Goal: Check status

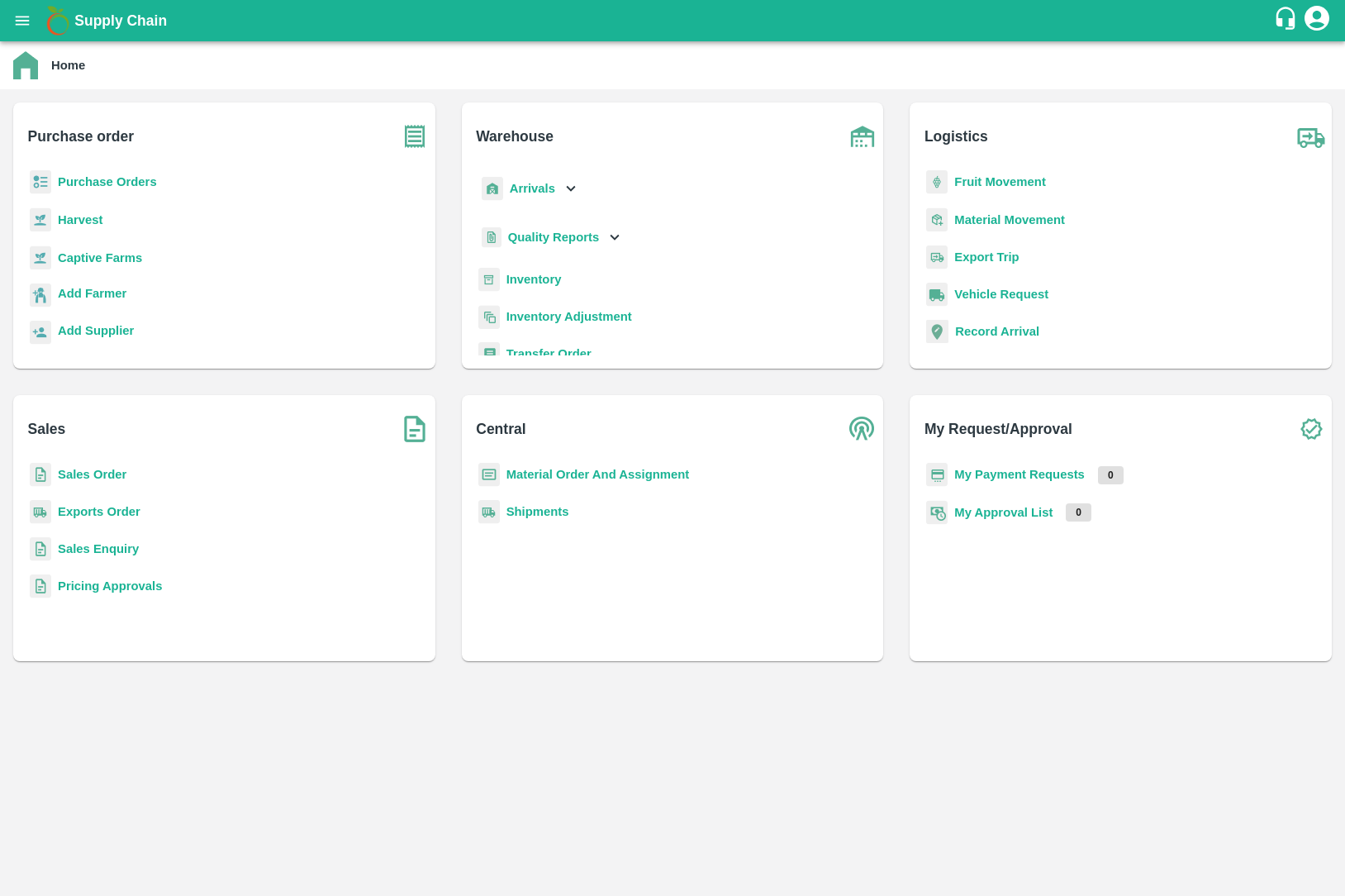
click at [524, 282] on b "Inventory" at bounding box center [534, 279] width 56 height 13
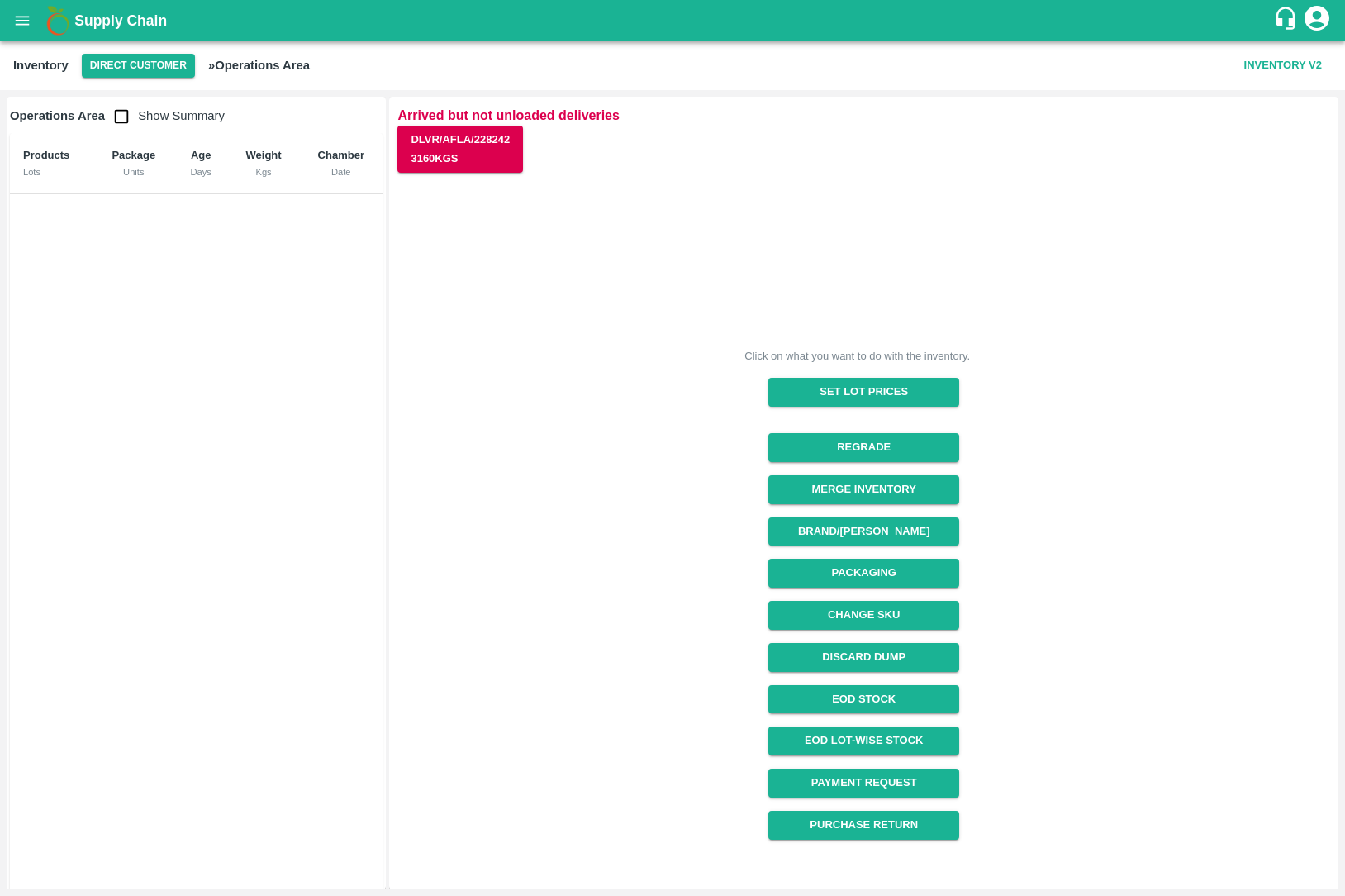
click at [185, 79] on div "Inventory Direct Customer » Operations Area Inventory V2" at bounding box center [672, 66] width 1345 height 49
click at [168, 73] on button "Direct Customer" at bounding box center [138, 66] width 113 height 24
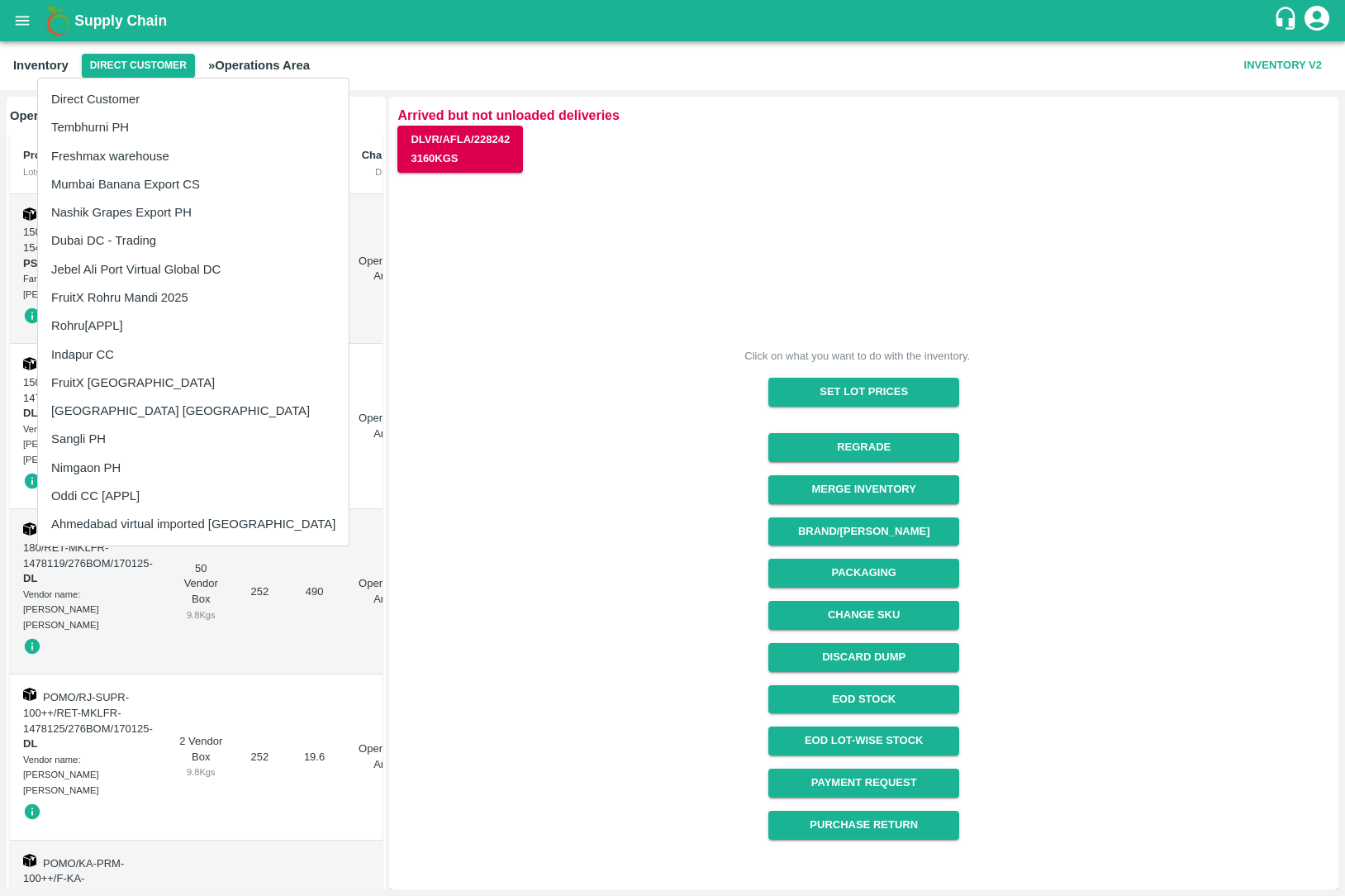
click at [179, 242] on li "Dubai DC - Trading" at bounding box center [194, 240] width 311 height 28
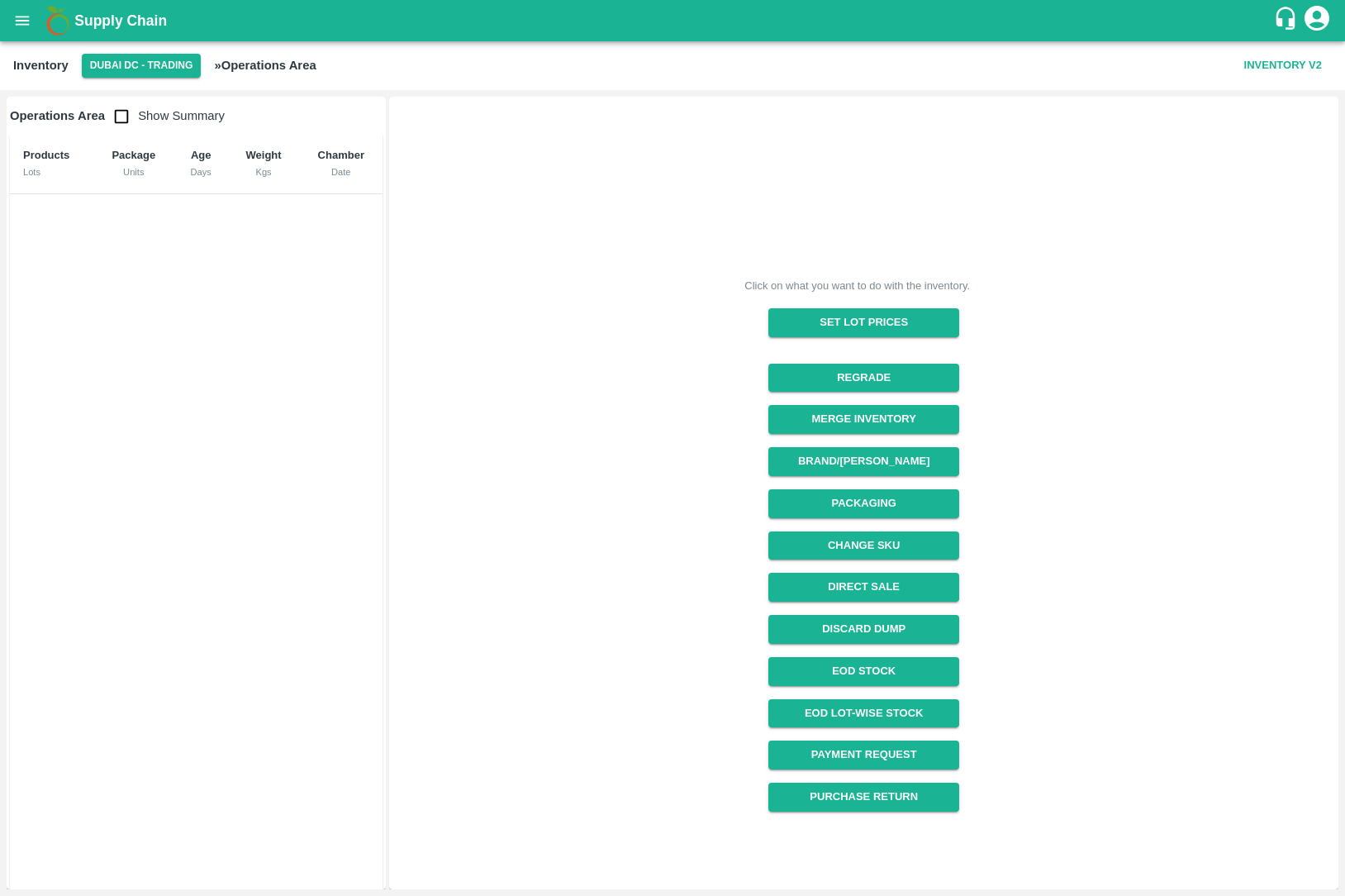
click at [171, 121] on span "Show Summary" at bounding box center [165, 115] width 120 height 13
click at [117, 111] on input "checkbox" at bounding box center [122, 116] width 33 height 33
checkbox input "true"
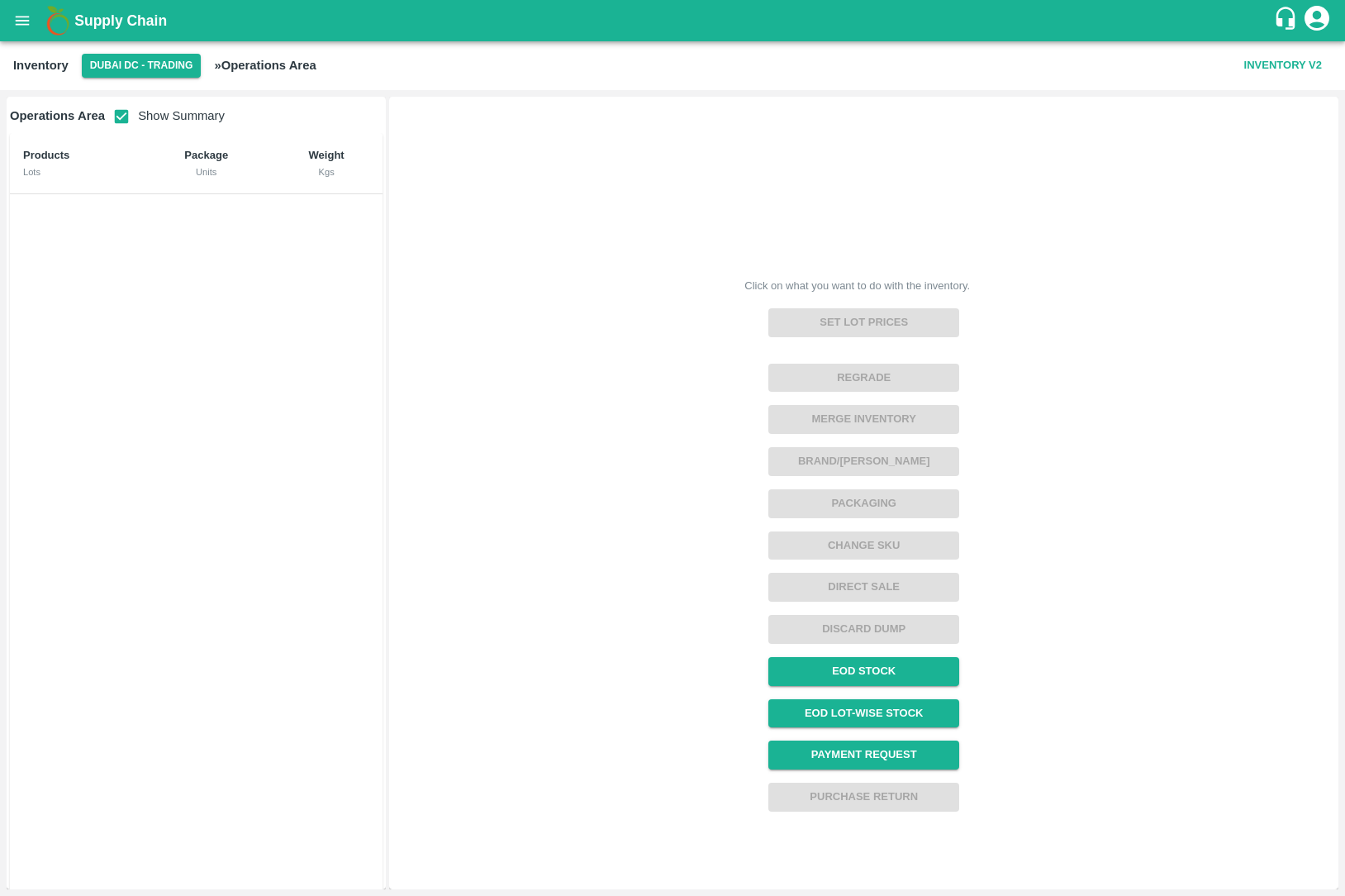
click at [142, 82] on div "Inventory Dubai DC - Trading » Operations Area Inventory V2" at bounding box center [672, 66] width 1345 height 49
click at [142, 73] on button "Dubai DC - Trading" at bounding box center [142, 66] width 120 height 24
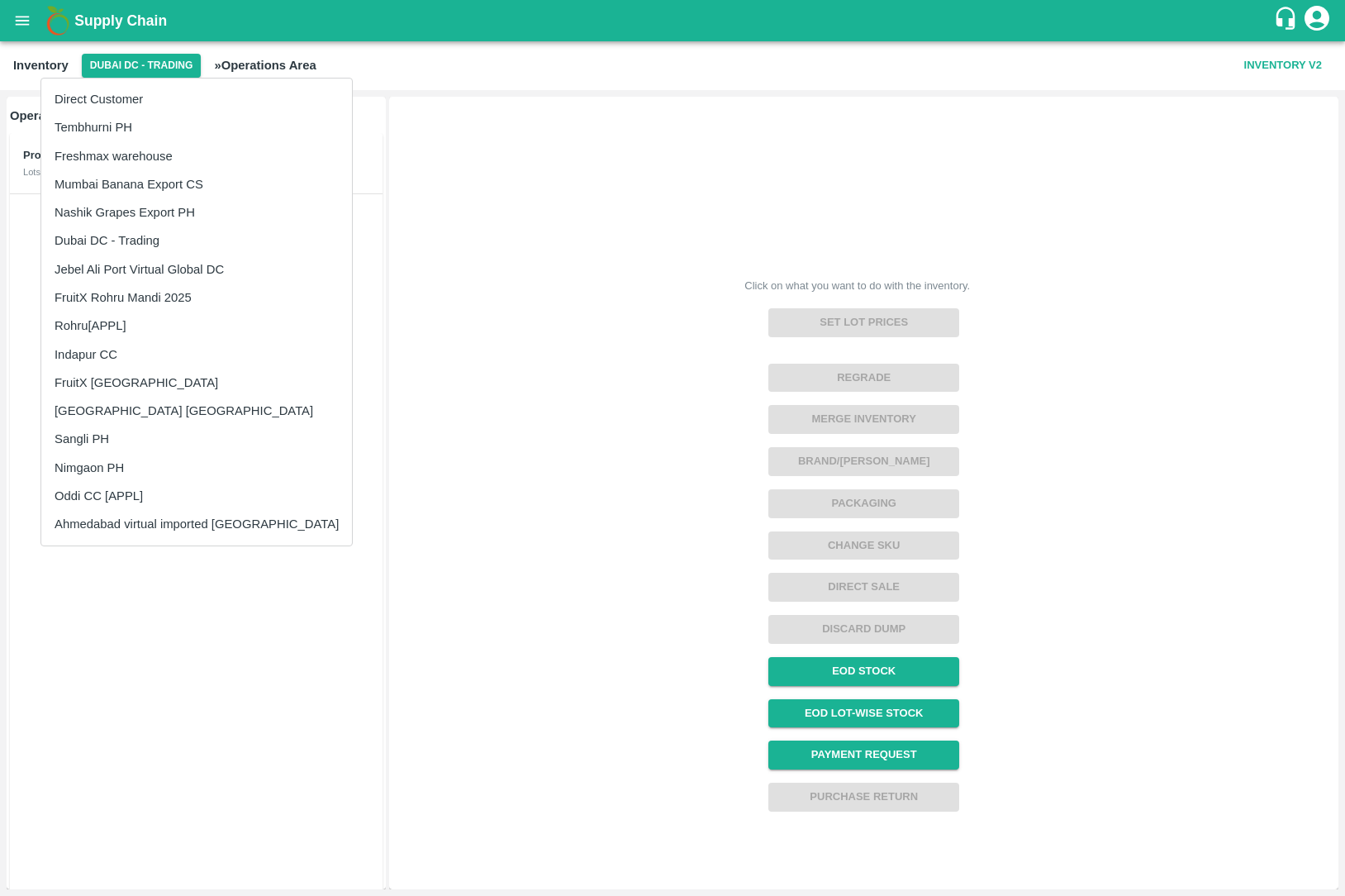
click at [197, 267] on li "Jebel Ali Port Virtual Global DC" at bounding box center [197, 269] width 311 height 28
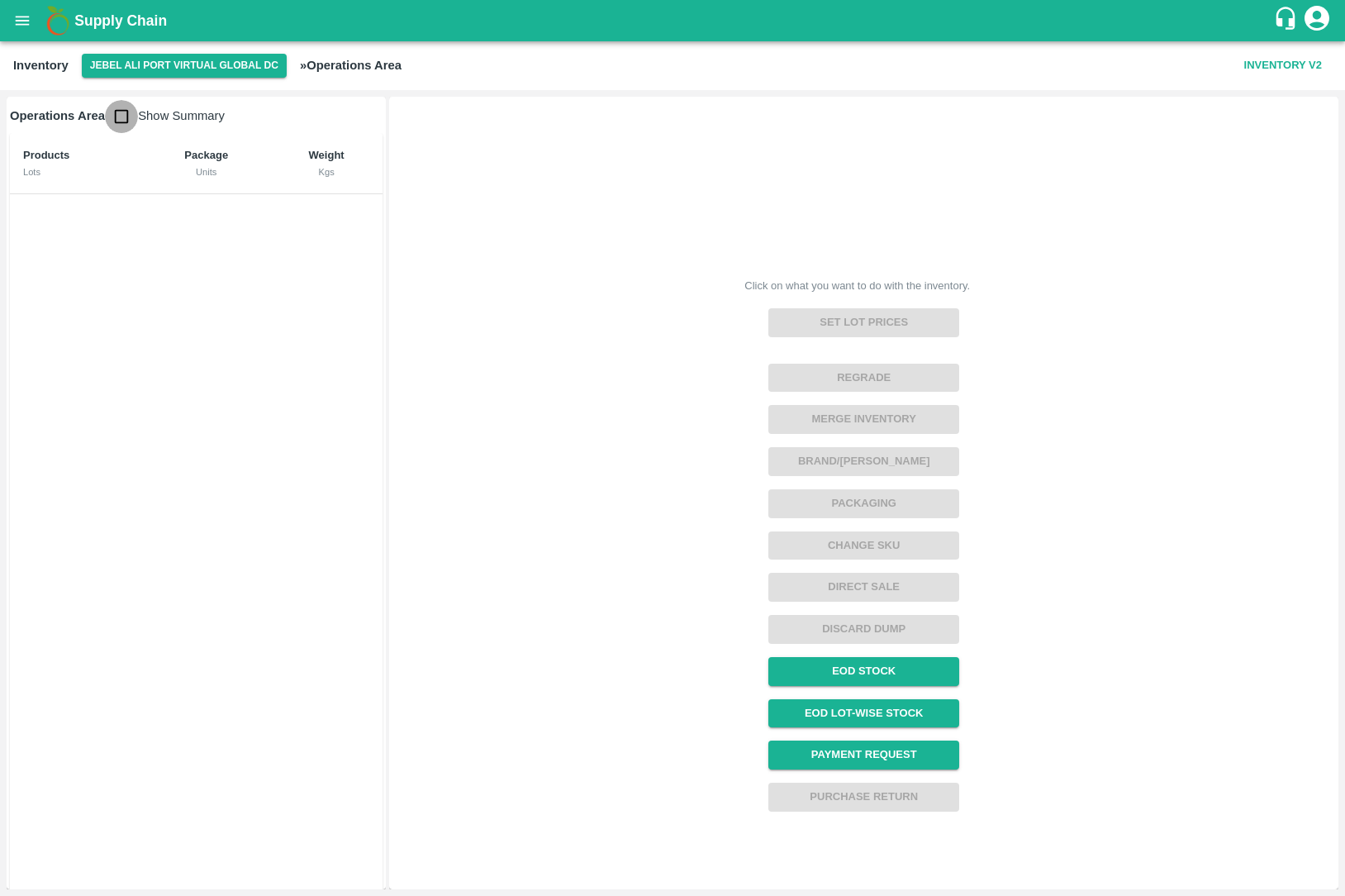
click at [135, 112] on input "checkbox" at bounding box center [122, 116] width 33 height 33
checkbox input "true"
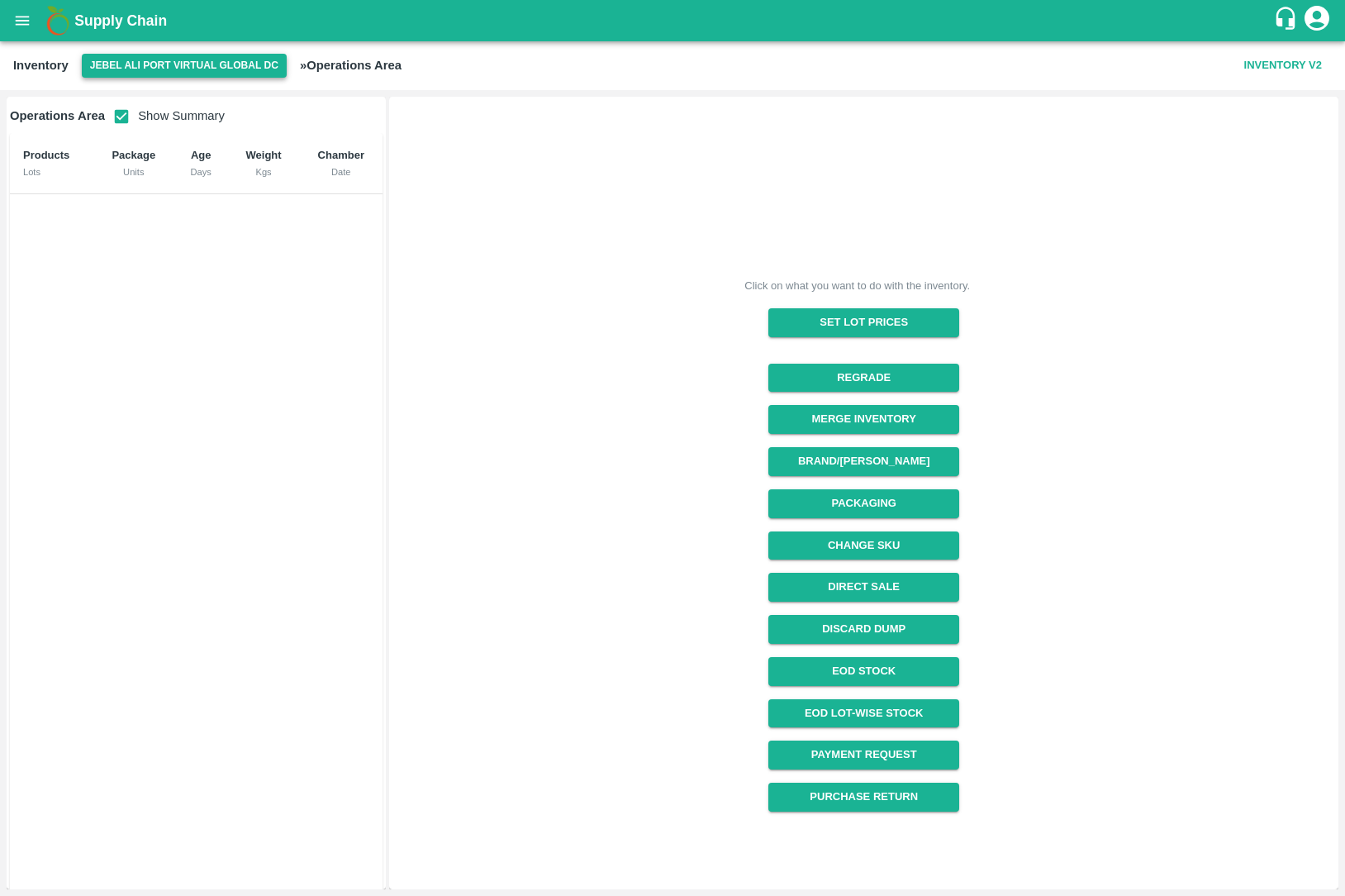
click at [129, 67] on button "Jebel Ali Port Virtual Global DC" at bounding box center [184, 66] width 205 height 24
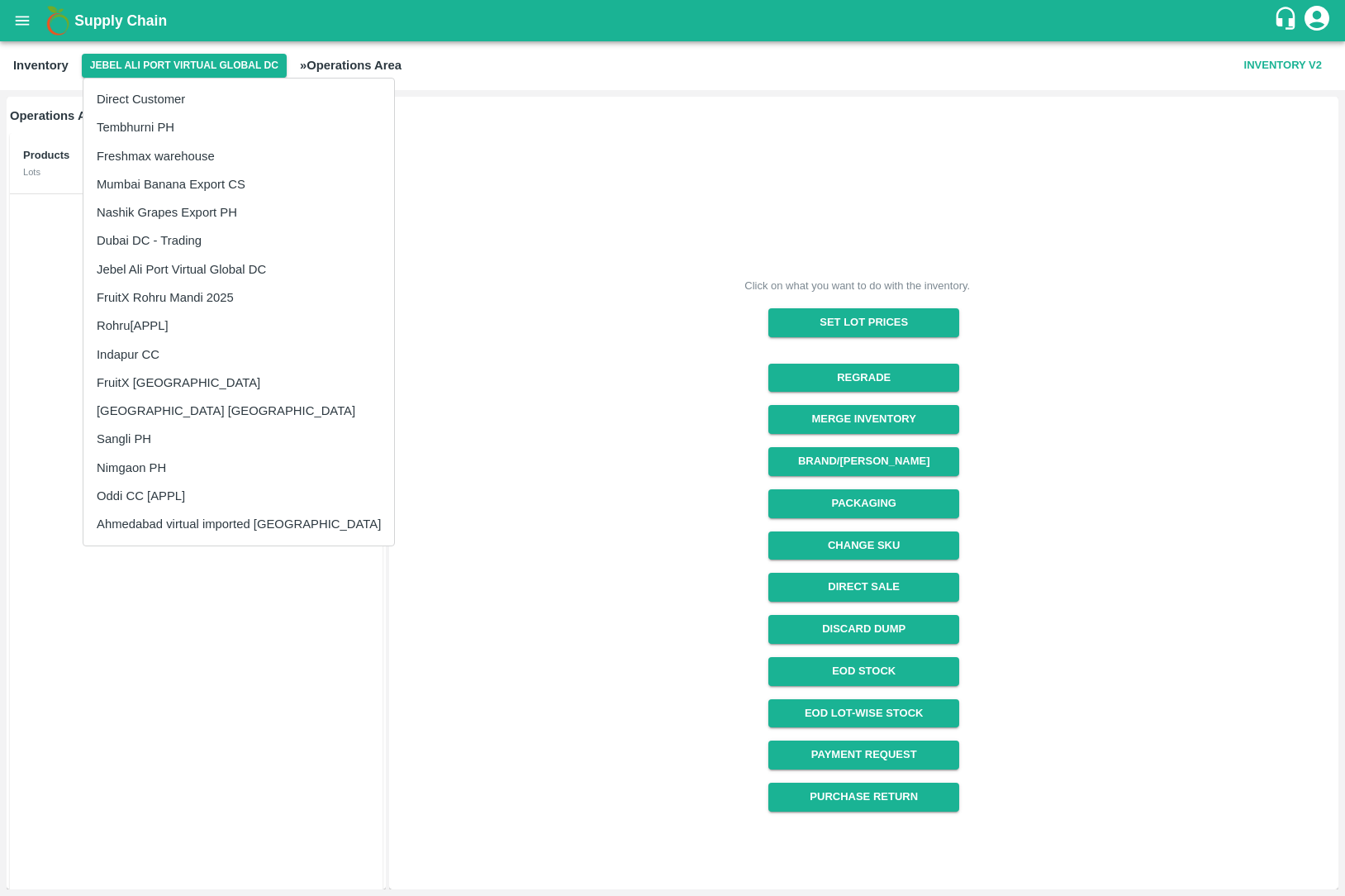
click at [204, 231] on li "Dubai DC - Trading" at bounding box center [239, 240] width 311 height 28
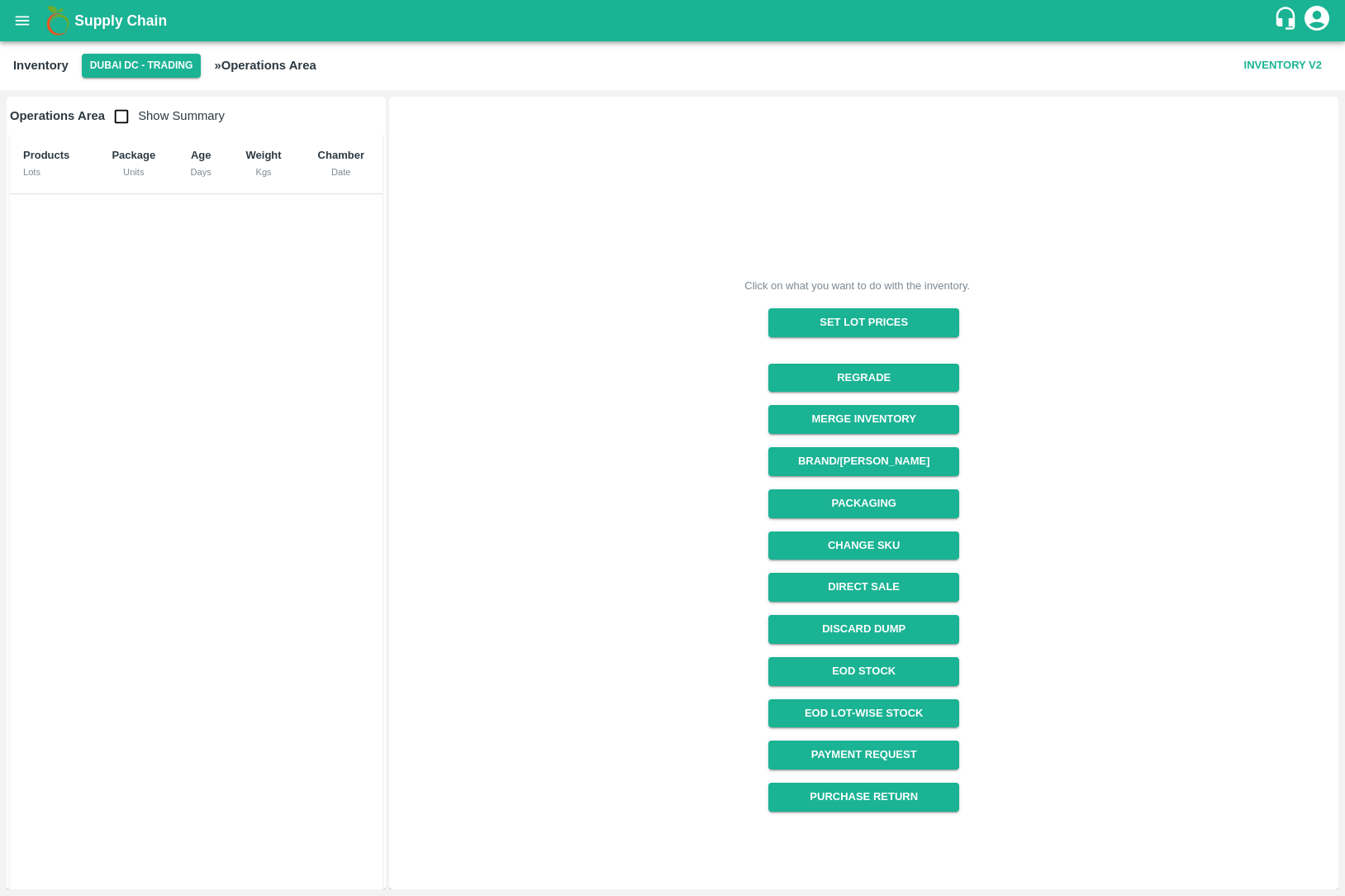
click at [9, 14] on button "open drawer" at bounding box center [23, 21] width 38 height 38
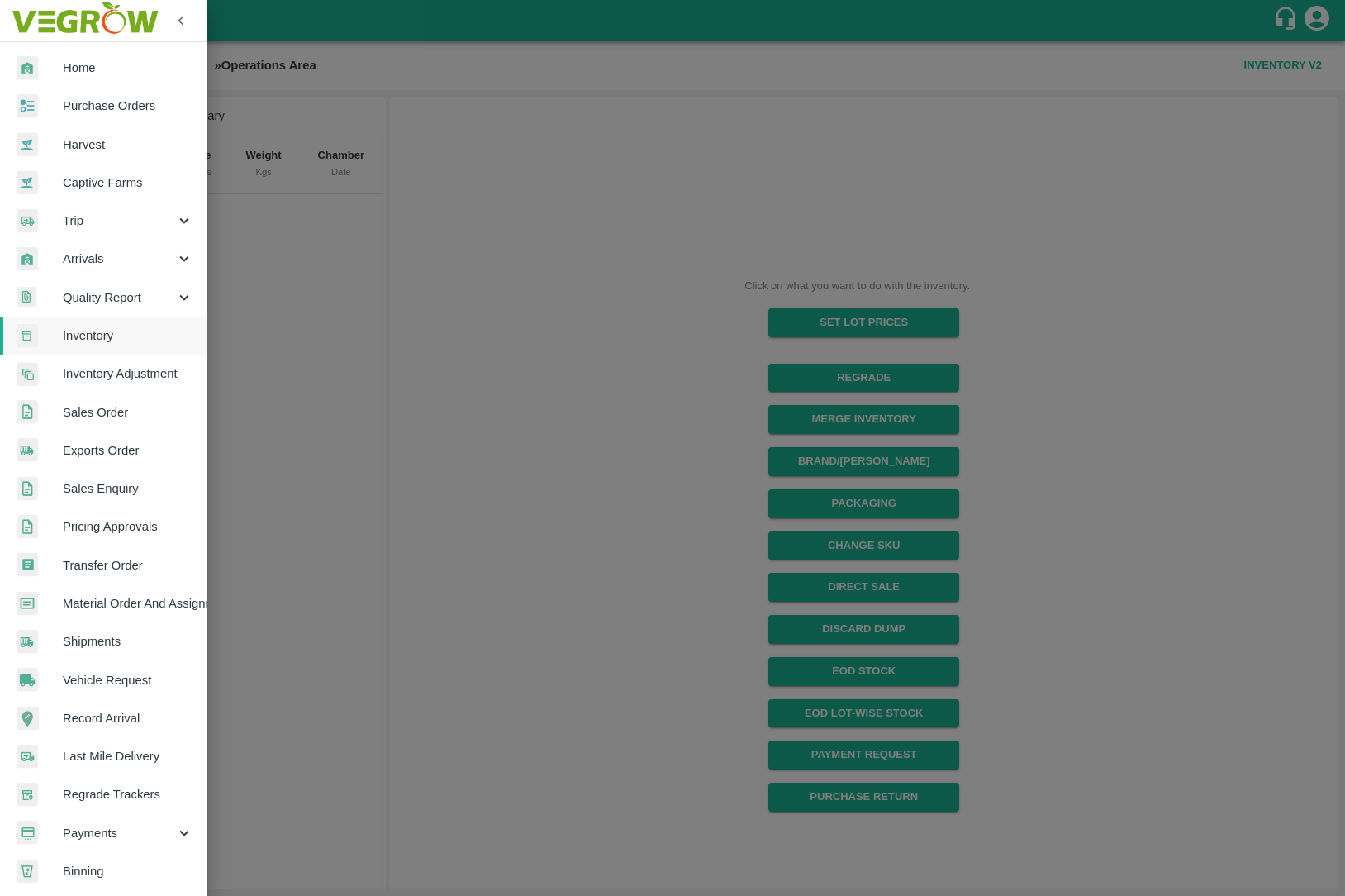
click at [65, 60] on span "Home" at bounding box center [128, 68] width 130 height 18
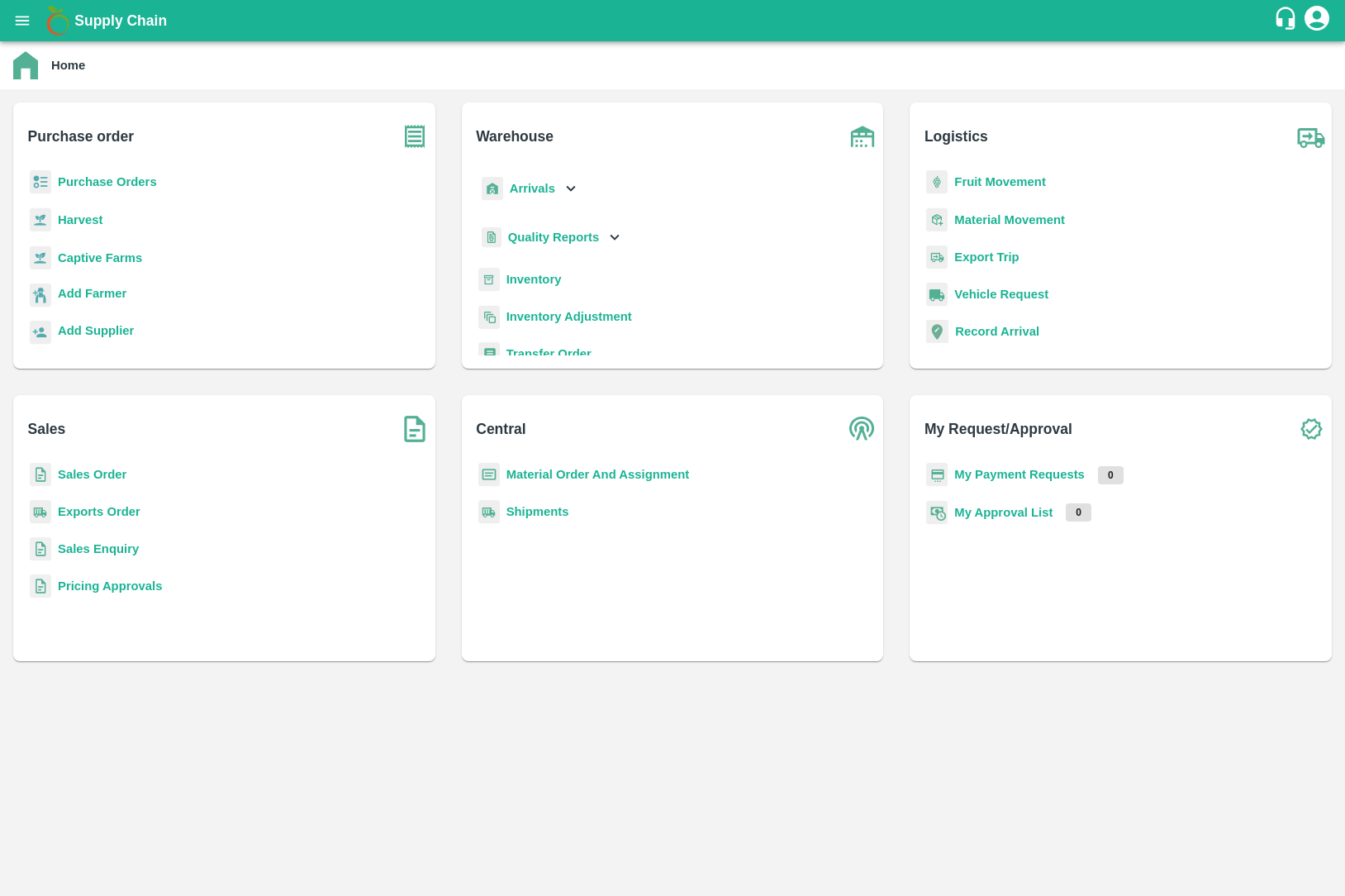
click at [524, 278] on b "Inventory" at bounding box center [534, 279] width 56 height 13
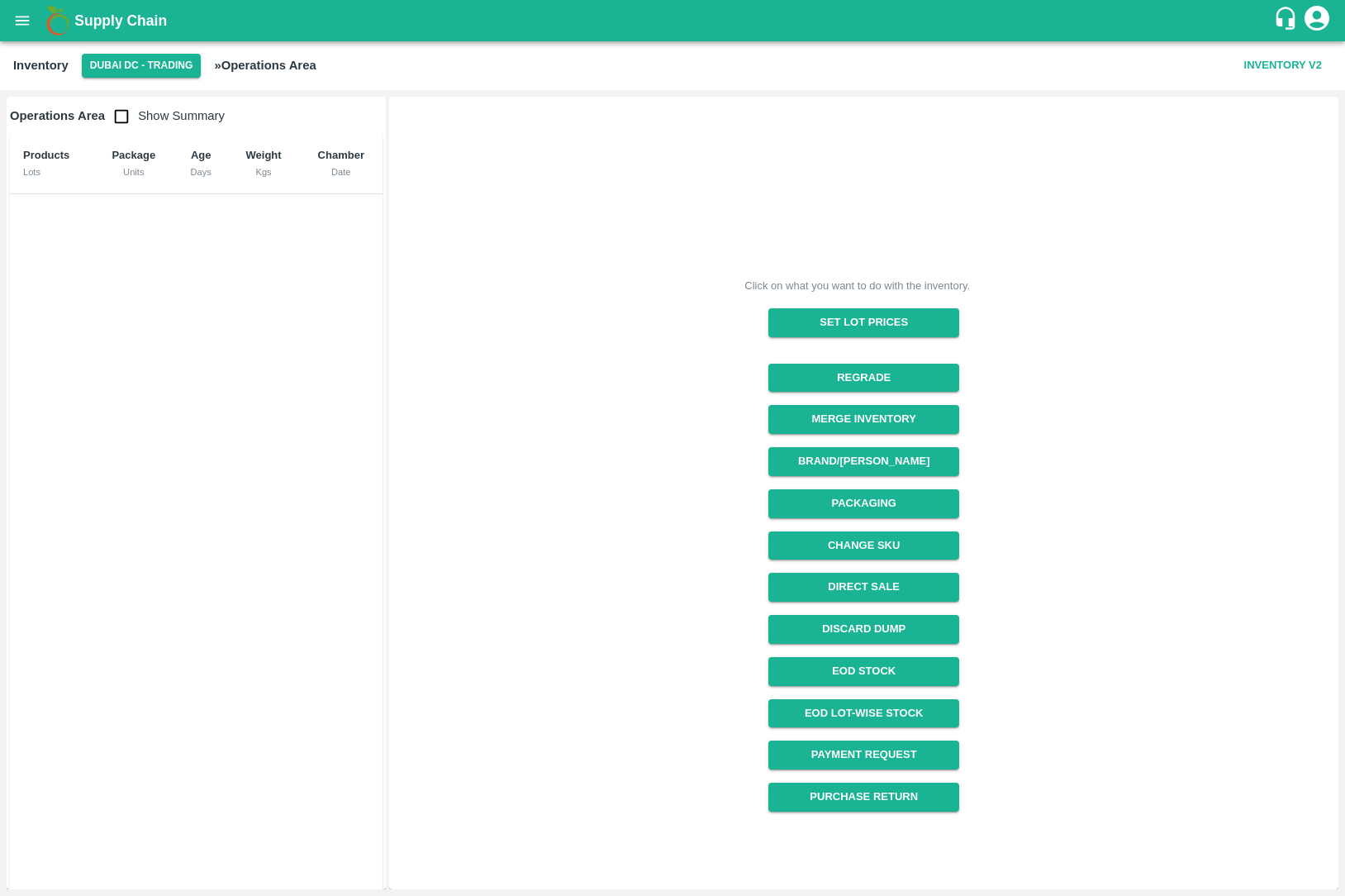
click at [184, 112] on span "Show Summary" at bounding box center [165, 115] width 120 height 13
click at [126, 117] on input "checkbox" at bounding box center [122, 116] width 33 height 33
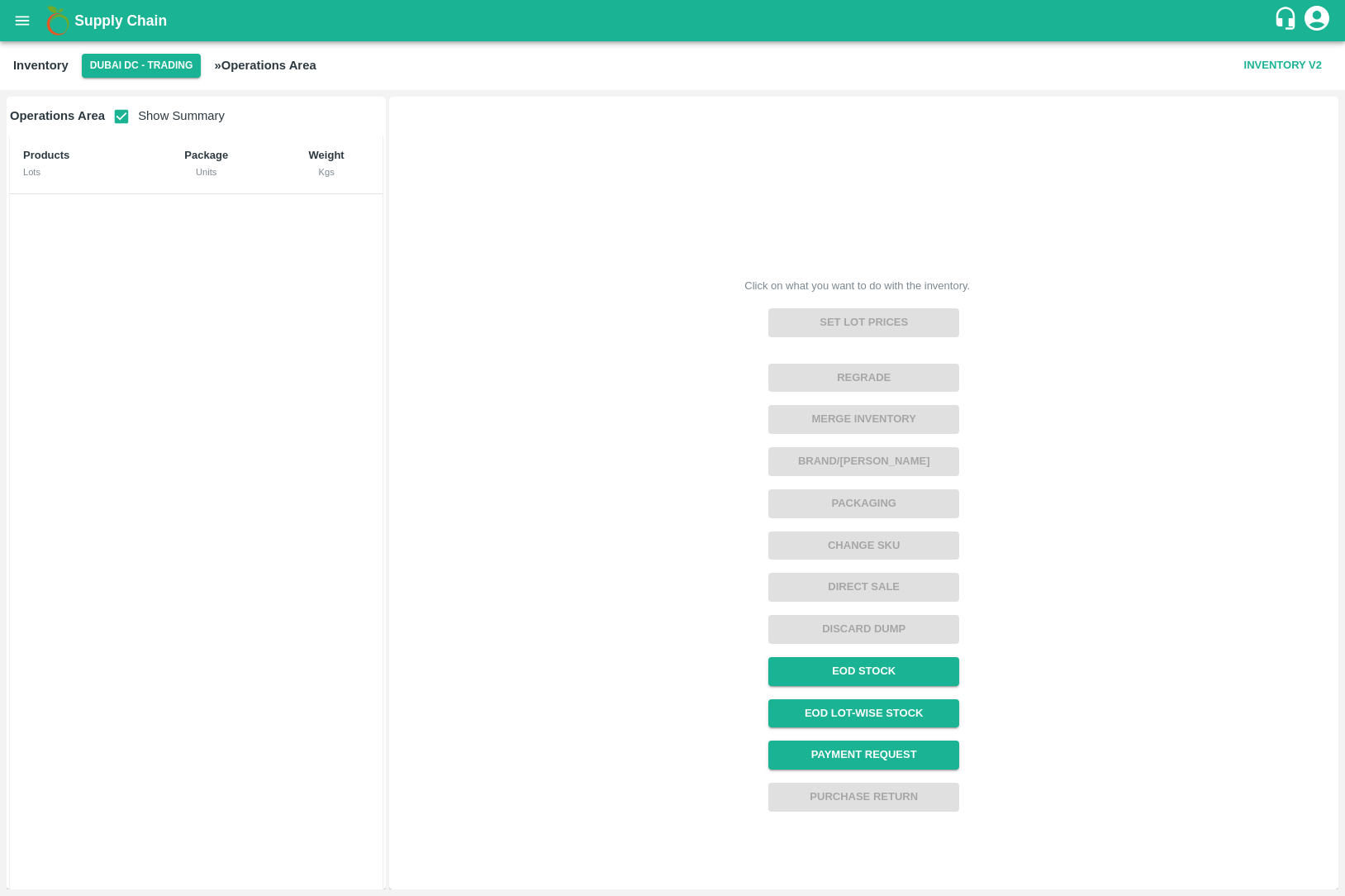
click at [130, 128] on input "checkbox" at bounding box center [122, 116] width 33 height 33
checkbox input "false"
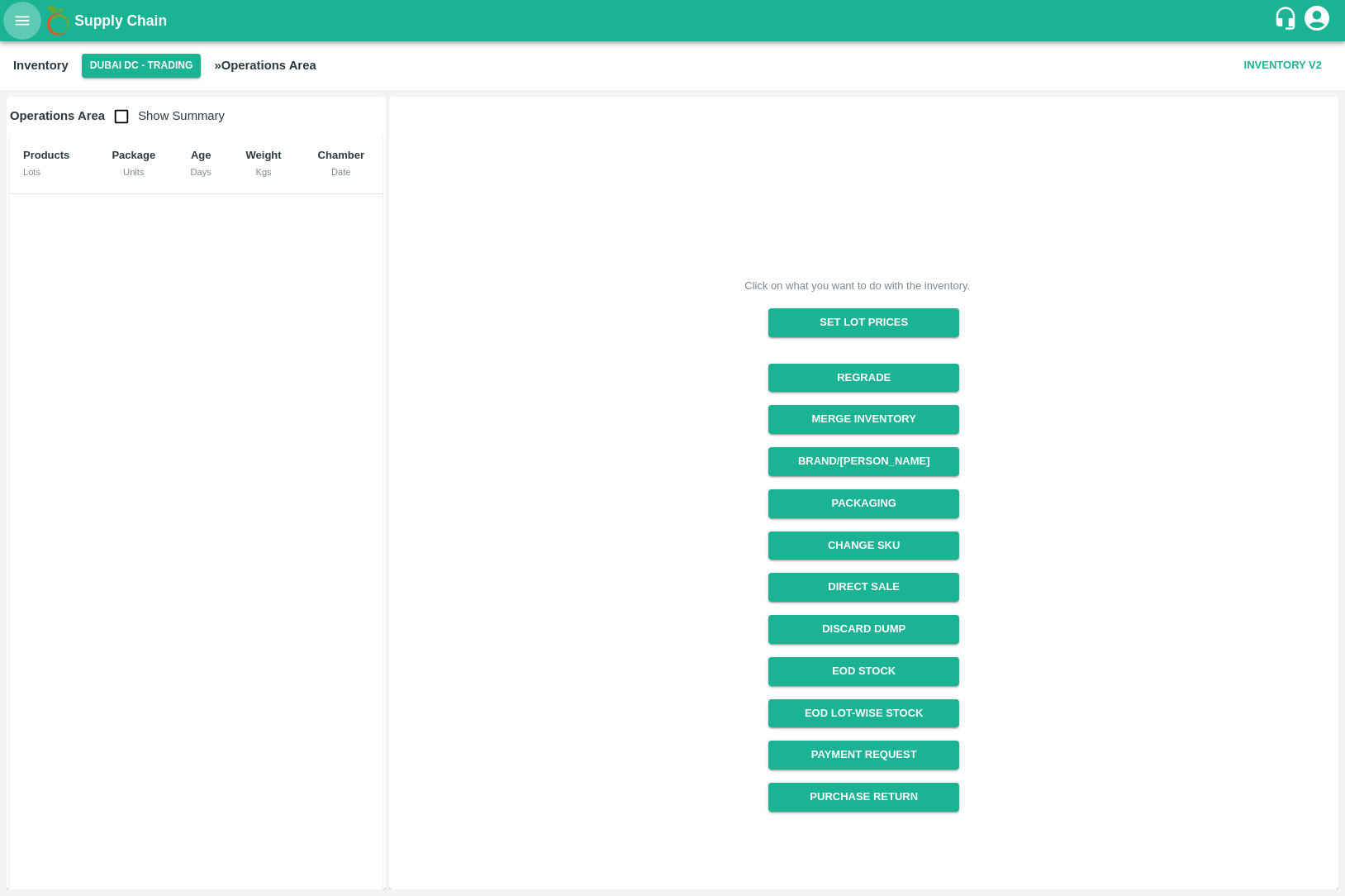
click at [22, 17] on icon "open drawer" at bounding box center [22, 20] width 18 height 18
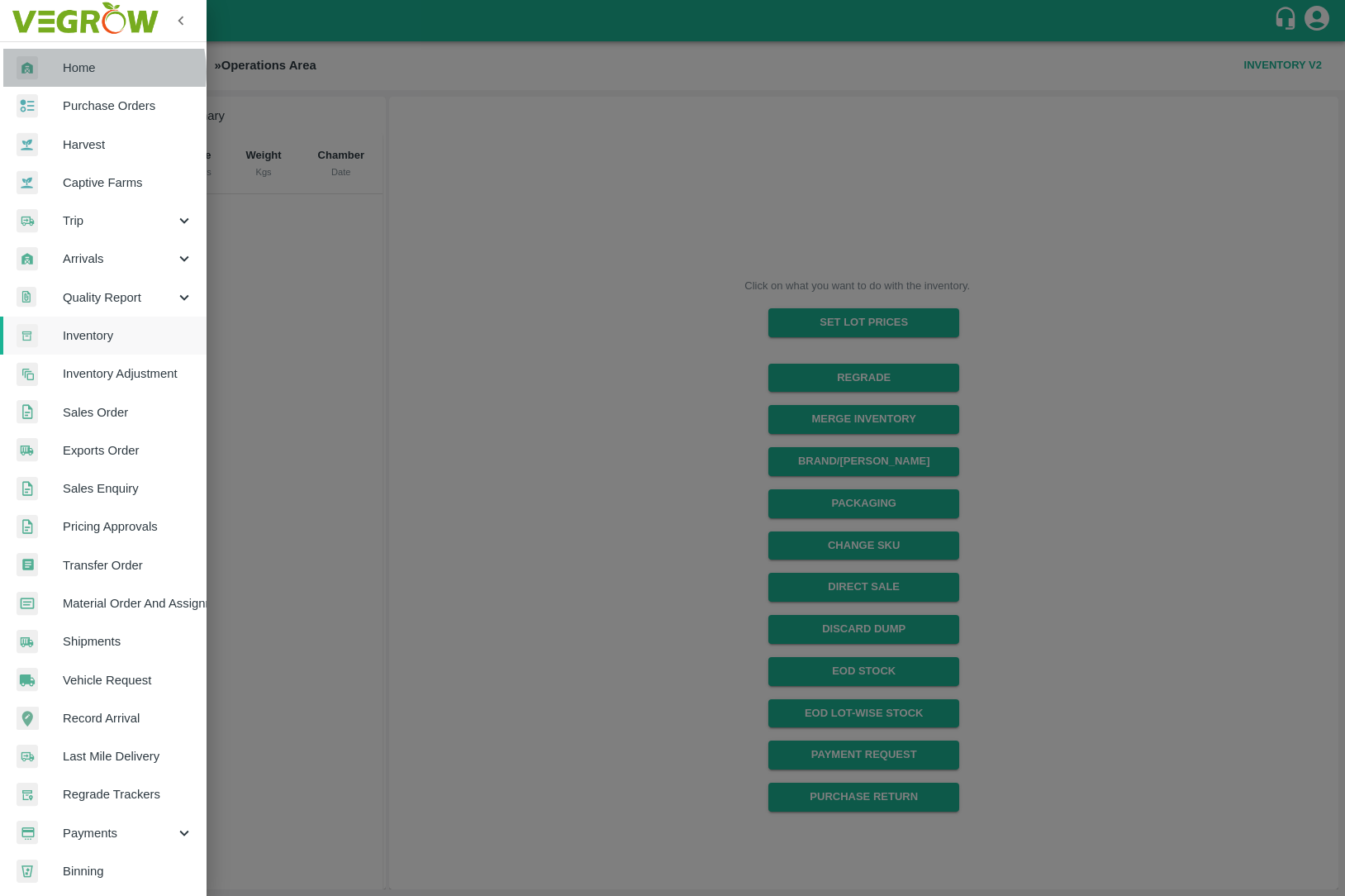
click at [87, 72] on span "Home" at bounding box center [128, 68] width 130 height 18
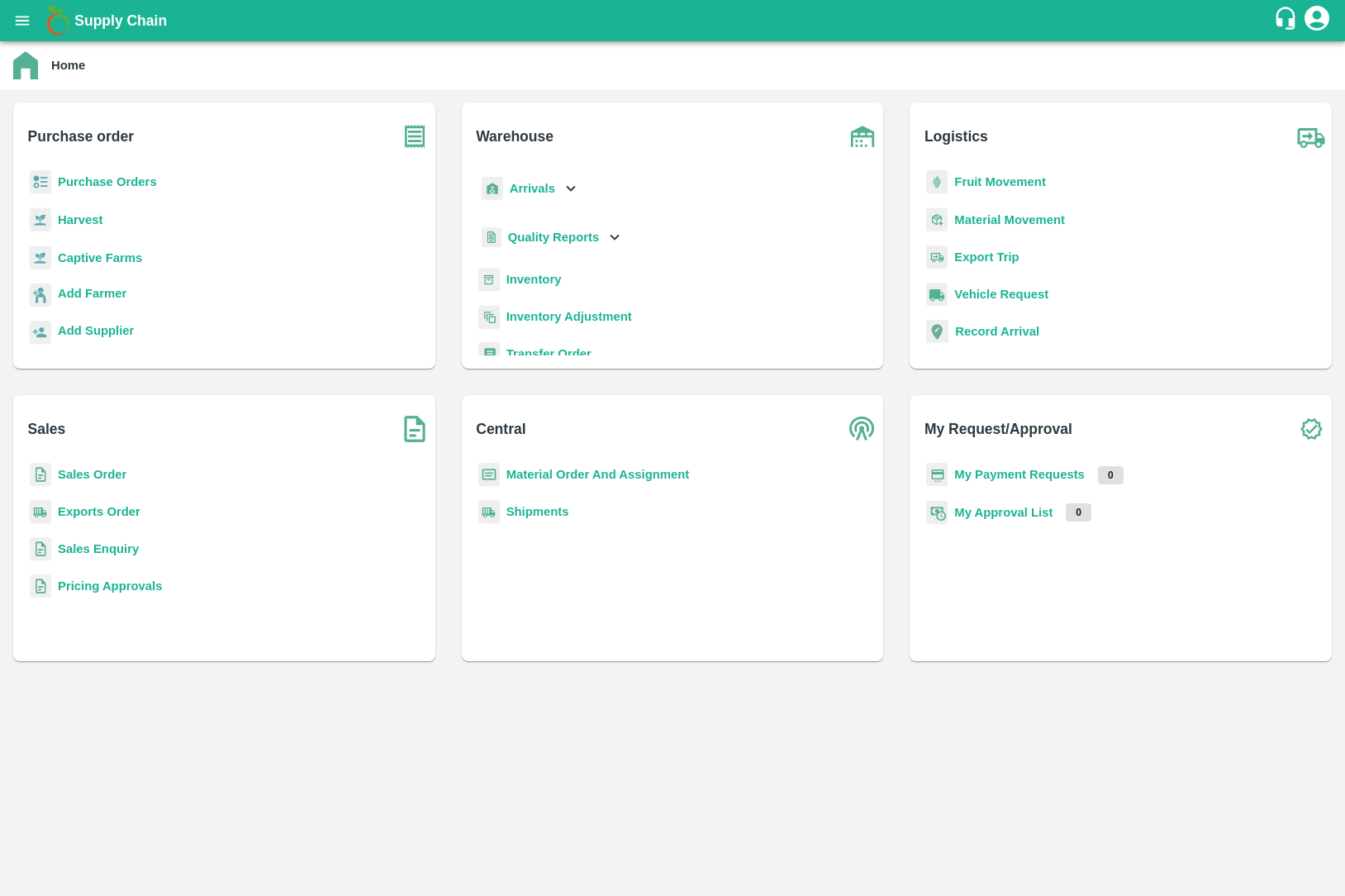
click at [110, 485] on div "Sales Order" at bounding box center [224, 481] width 396 height 37
click at [110, 472] on b "Sales Order" at bounding box center [92, 474] width 69 height 13
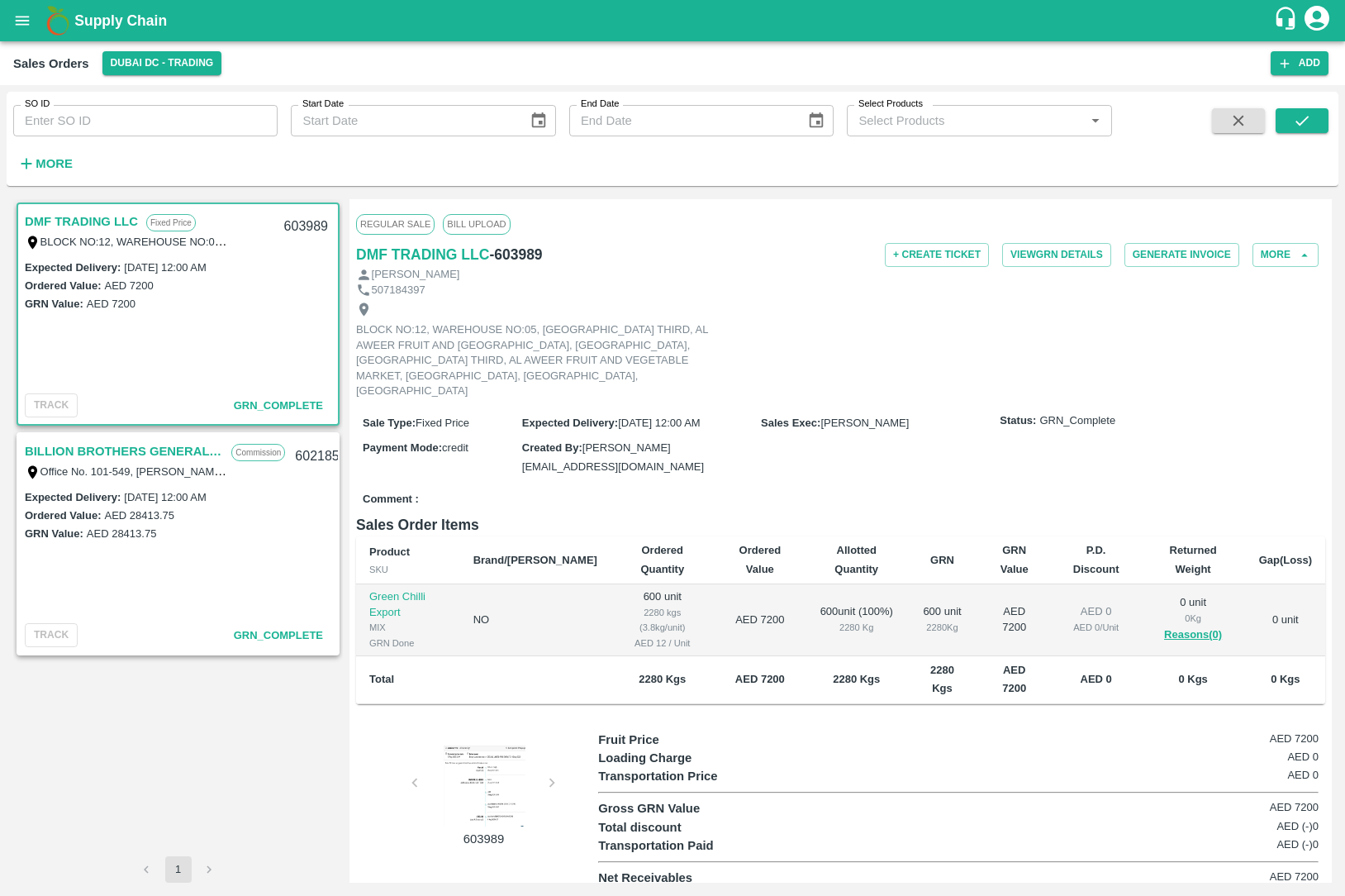
click at [920, 604] on div "600 unit 2280 Kg" at bounding box center [941, 619] width 43 height 30
click at [102, 448] on link "BILLION BROTHERS GENERAL TRADING L.L.C" at bounding box center [124, 451] width 198 height 22
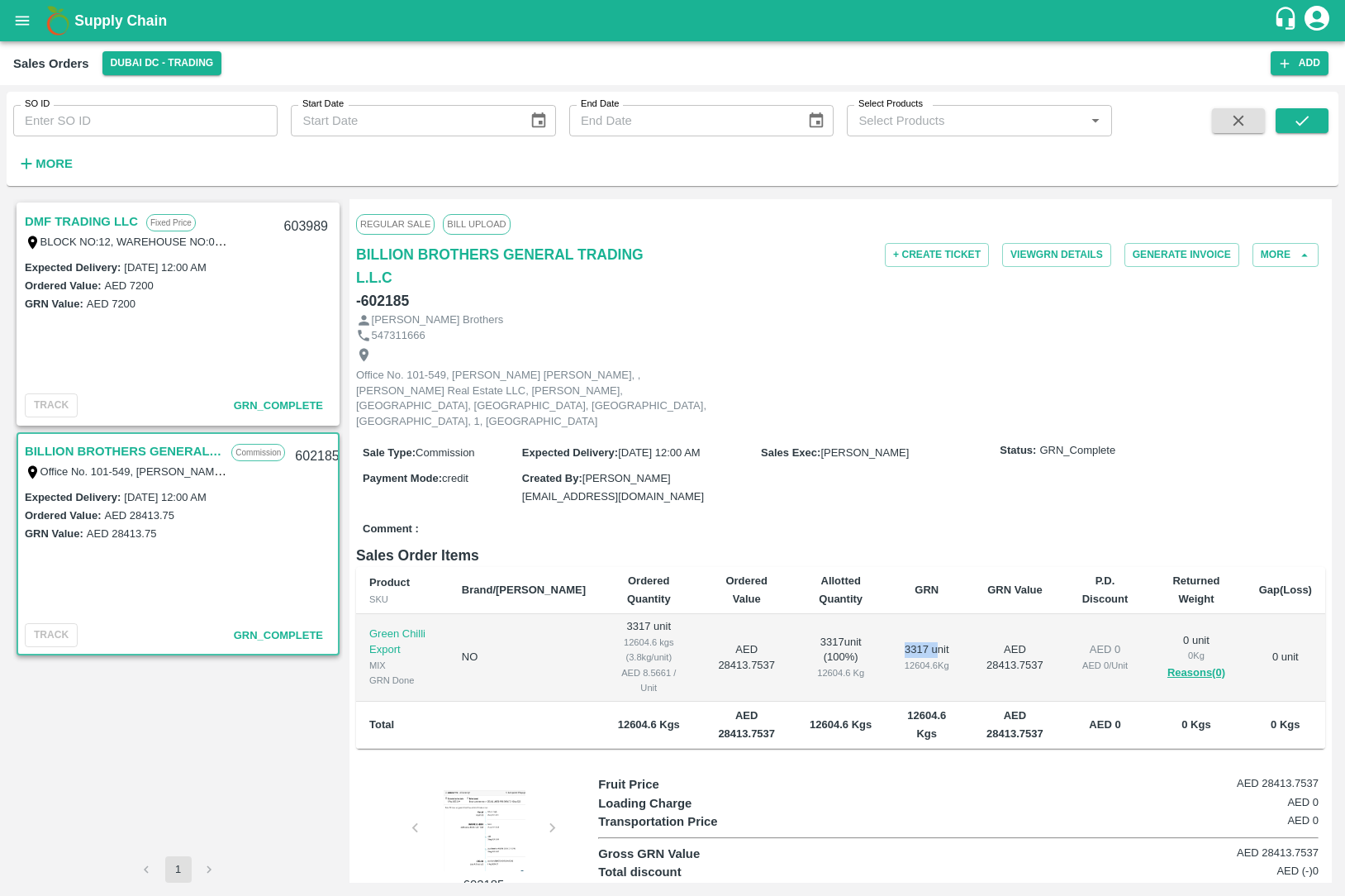
drag, startPoint x: 877, startPoint y: 590, endPoint x: 916, endPoint y: 589, distance: 39.0
click at [917, 614] on td "3317 unit 12604.6 Kg" at bounding box center [926, 657] width 80 height 88
click at [19, 6] on button "open drawer" at bounding box center [23, 21] width 38 height 38
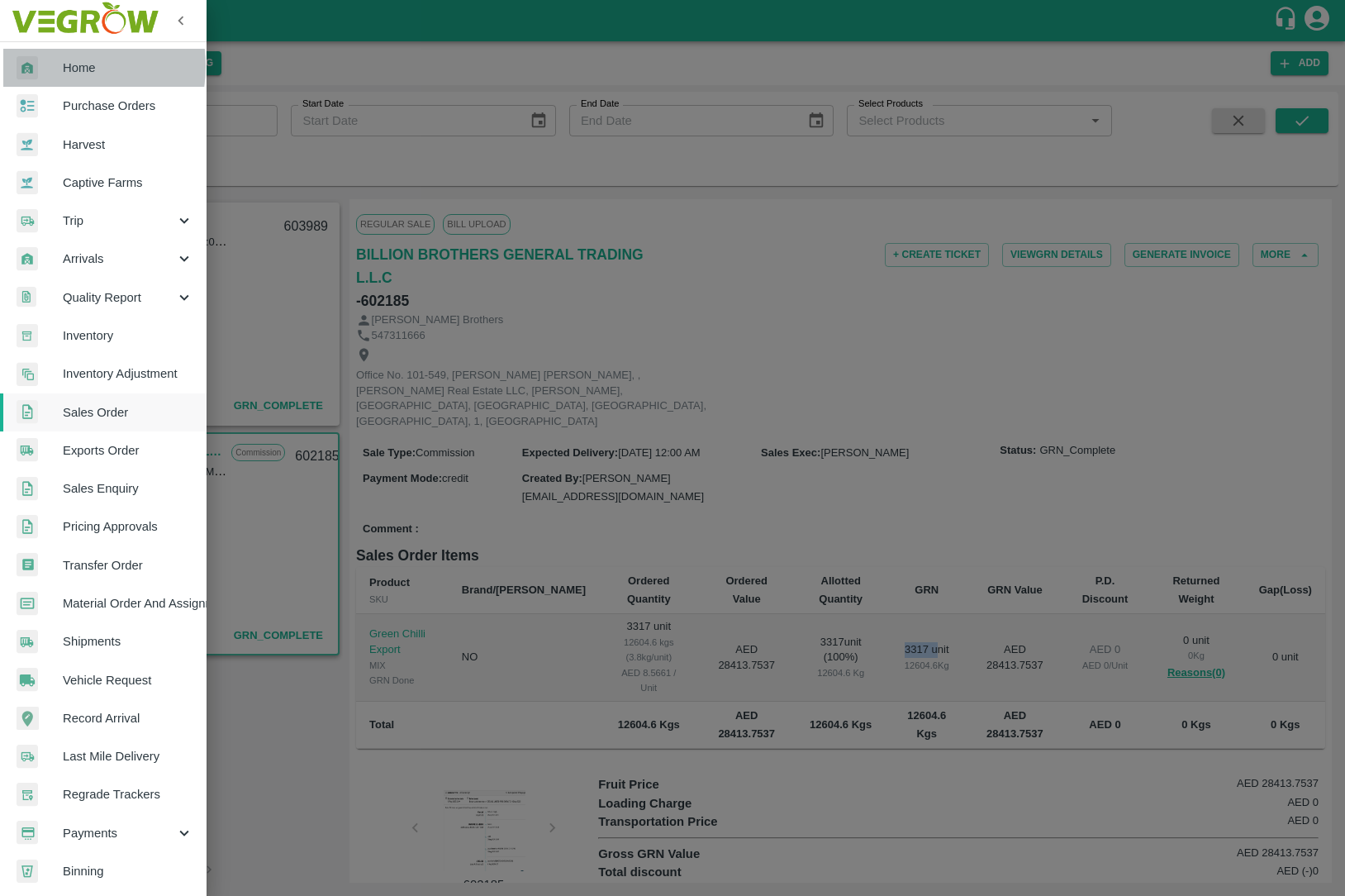
click at [54, 66] on div at bounding box center [39, 69] width 46 height 24
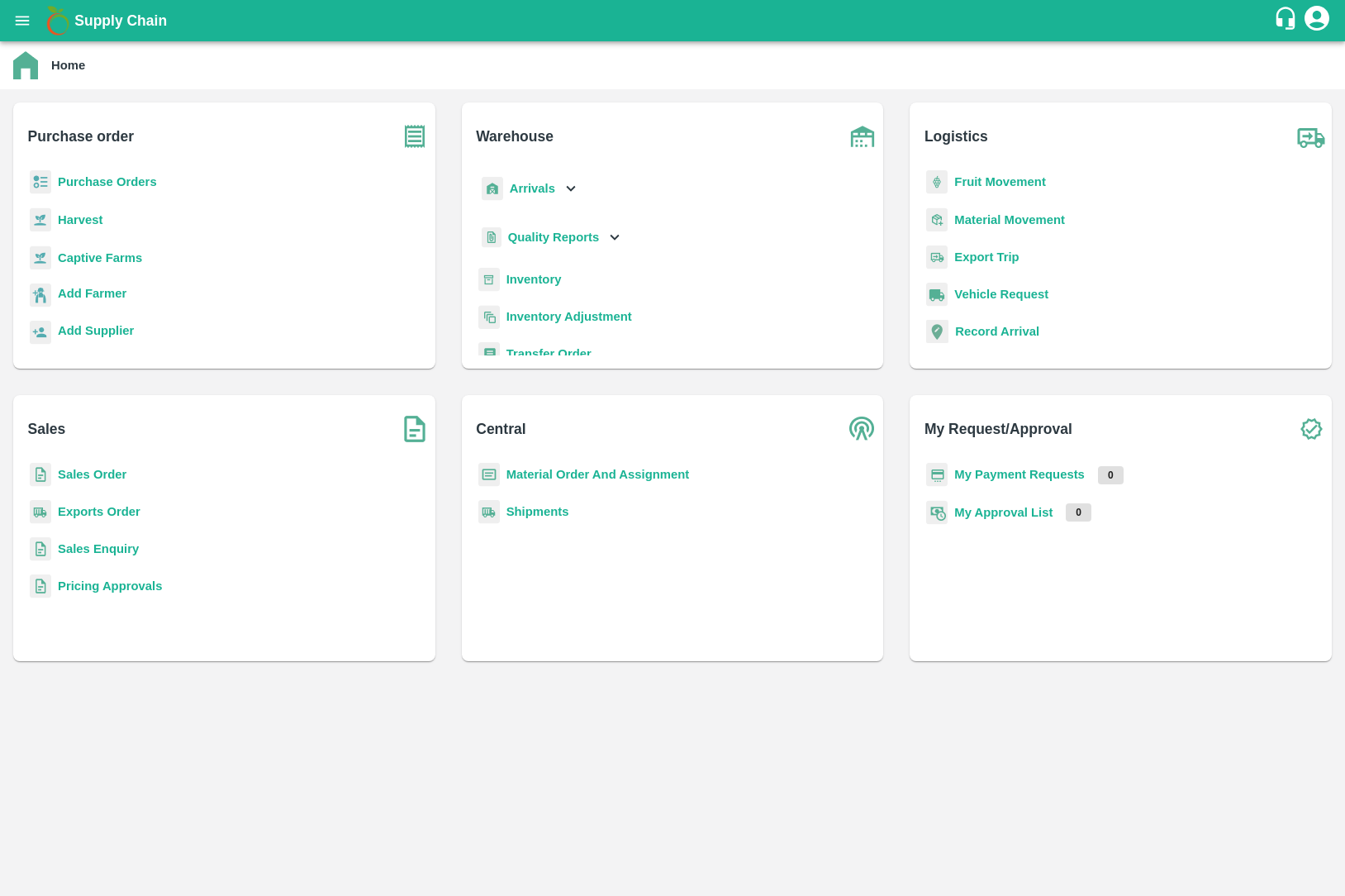
click at [542, 271] on p "Inventory" at bounding box center [534, 279] width 56 height 18
click at [542, 273] on b "Inventory" at bounding box center [534, 279] width 56 height 13
click at [105, 470] on b "Sales Order" at bounding box center [92, 474] width 69 height 13
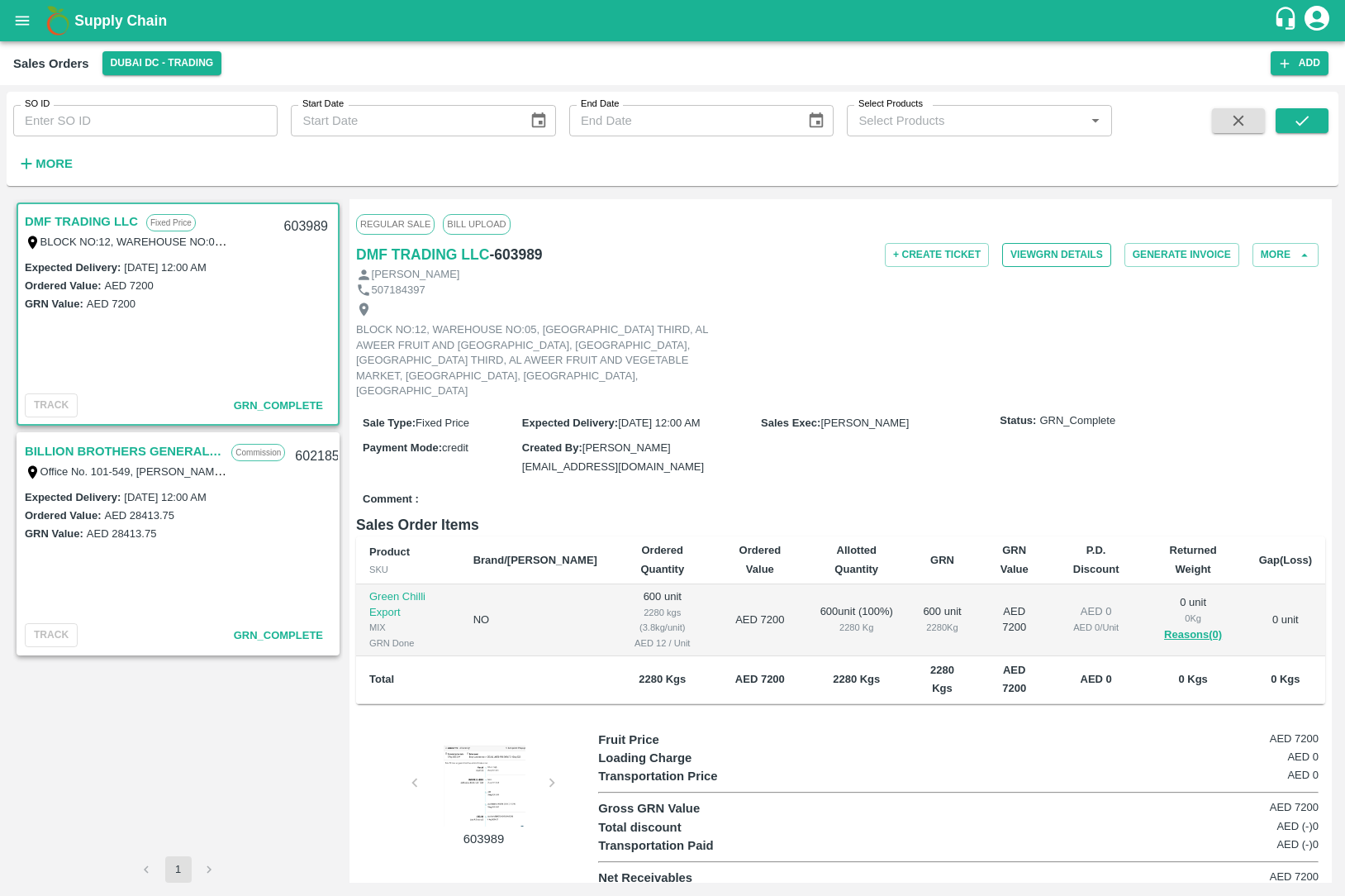
click at [1061, 259] on button "View GRN Details" at bounding box center [1057, 255] width 109 height 24
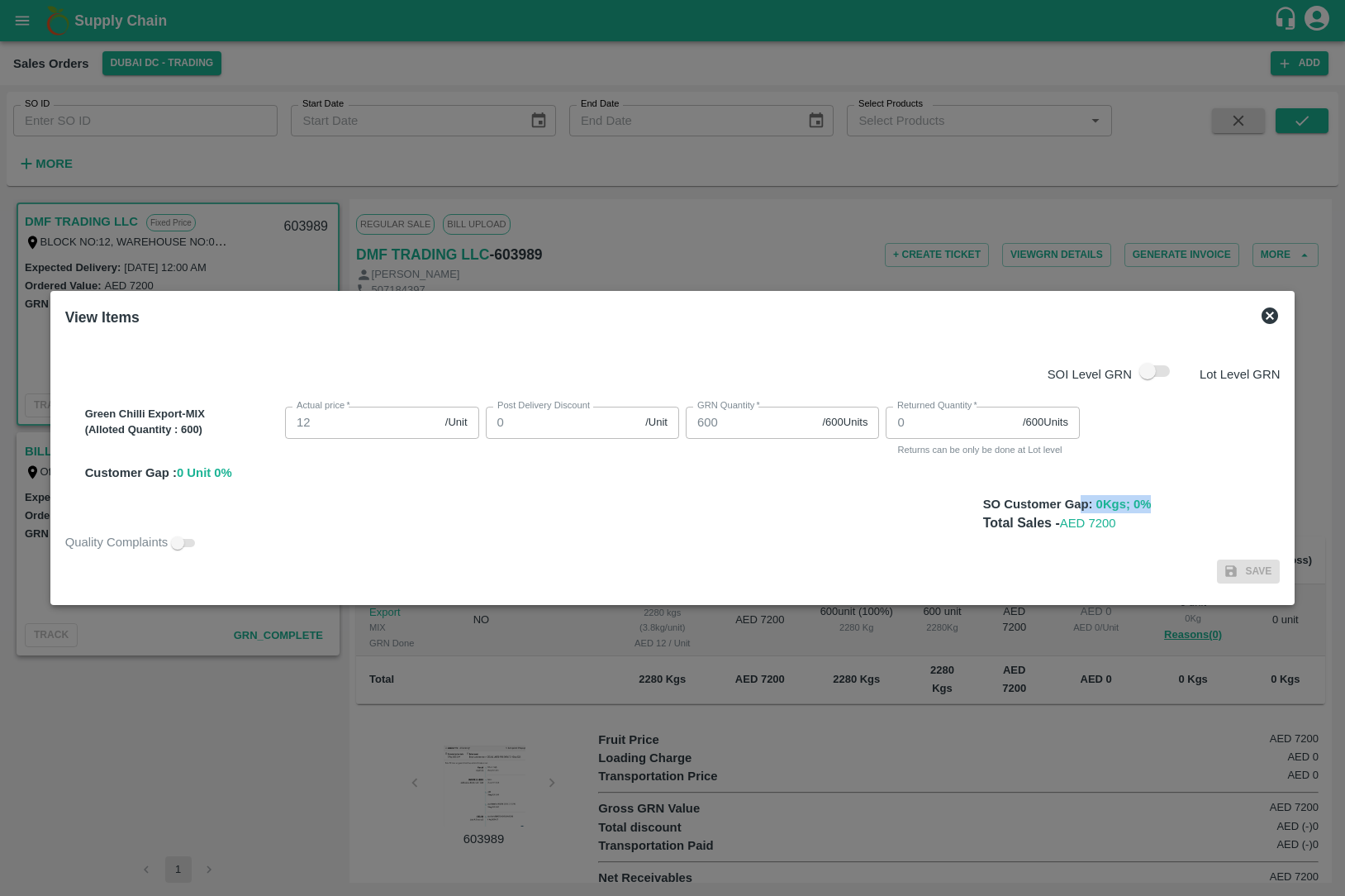
drag, startPoint x: 1058, startPoint y: 514, endPoint x: 1132, endPoint y: 512, distance: 74.0
click at [1132, 512] on div "SO Customer Gap: 0 Kgs; 0 %" at bounding box center [1129, 504] width 304 height 18
